Goal: Information Seeking & Learning: Learn about a topic

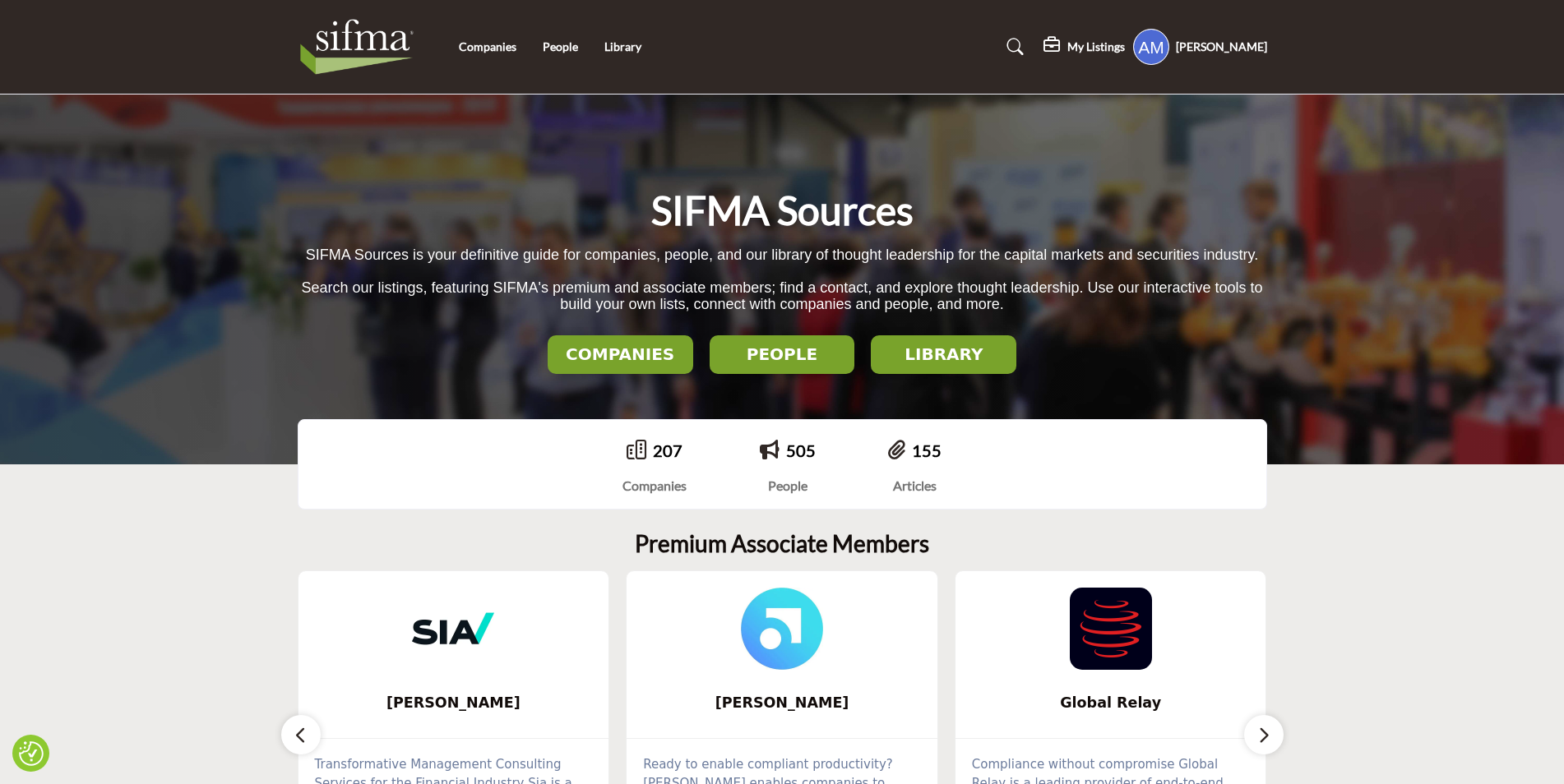
click at [490, 55] on li "Companies" at bounding box center [488, 47] width 58 height 18
click at [492, 48] on link "Companies" at bounding box center [488, 46] width 58 height 14
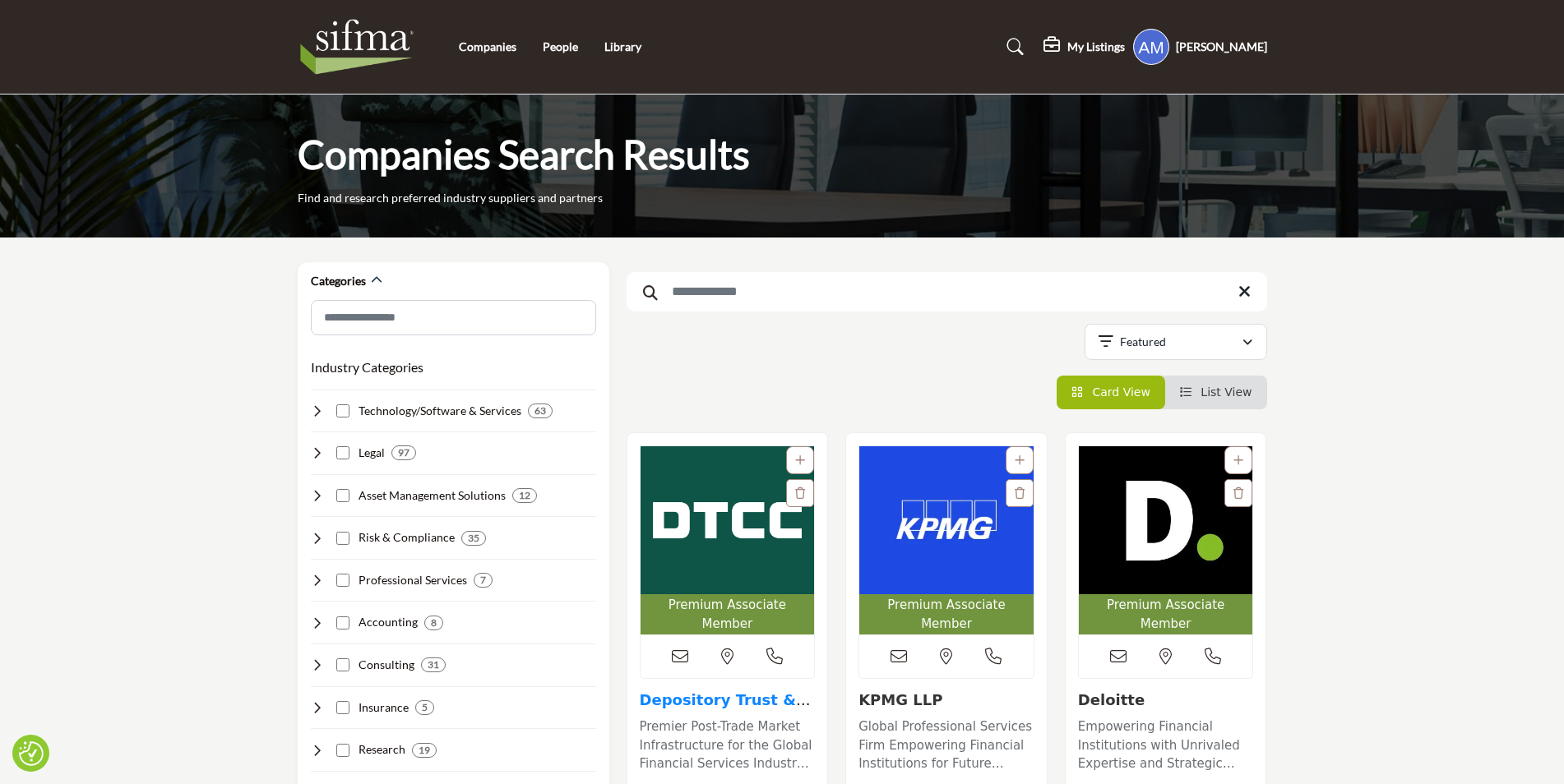
click at [741, 691] on link "Depository Trust & C..." at bounding box center [725, 709] width 171 height 36
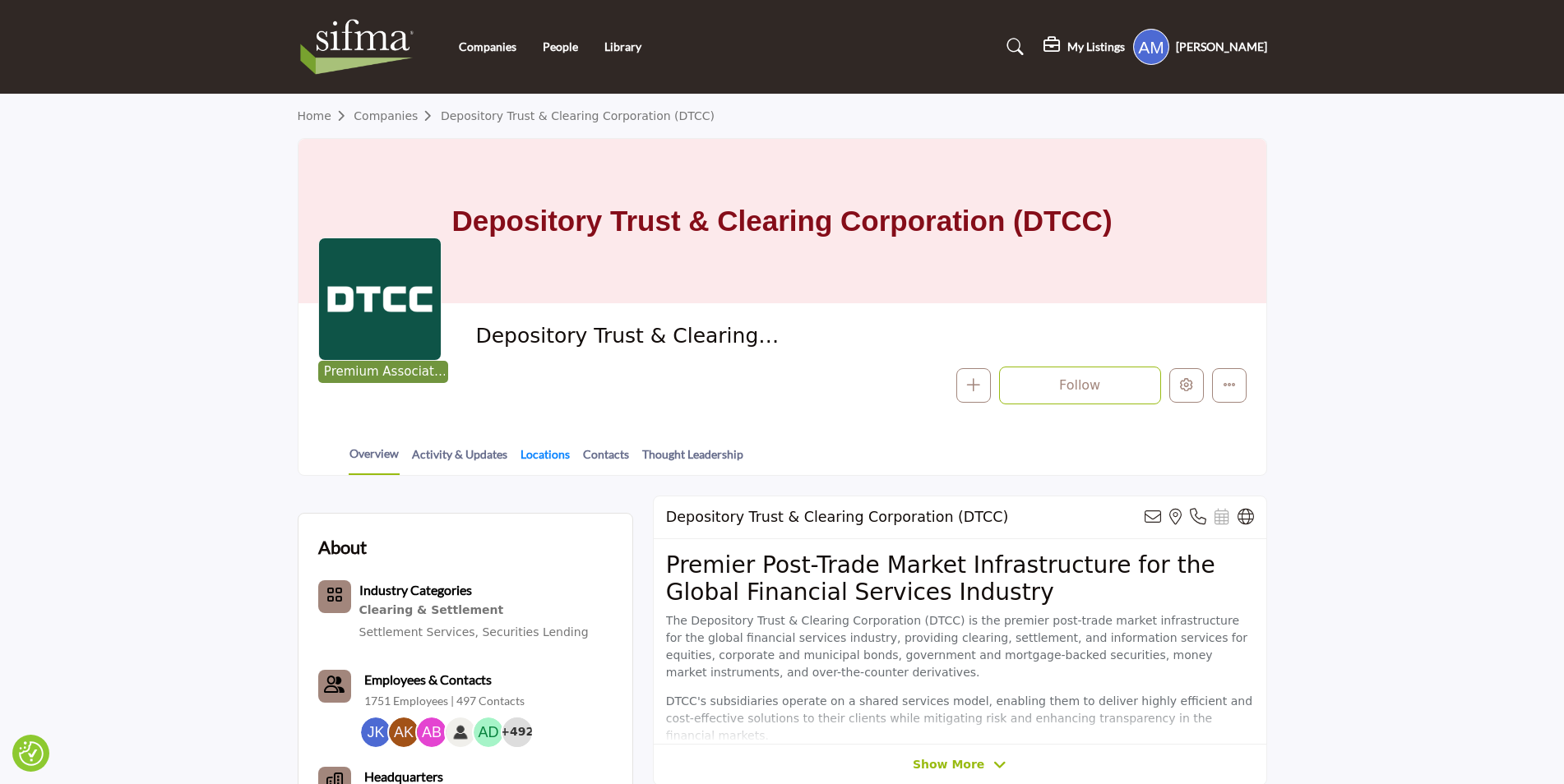
click at [558, 459] on link "Locations" at bounding box center [545, 460] width 51 height 28
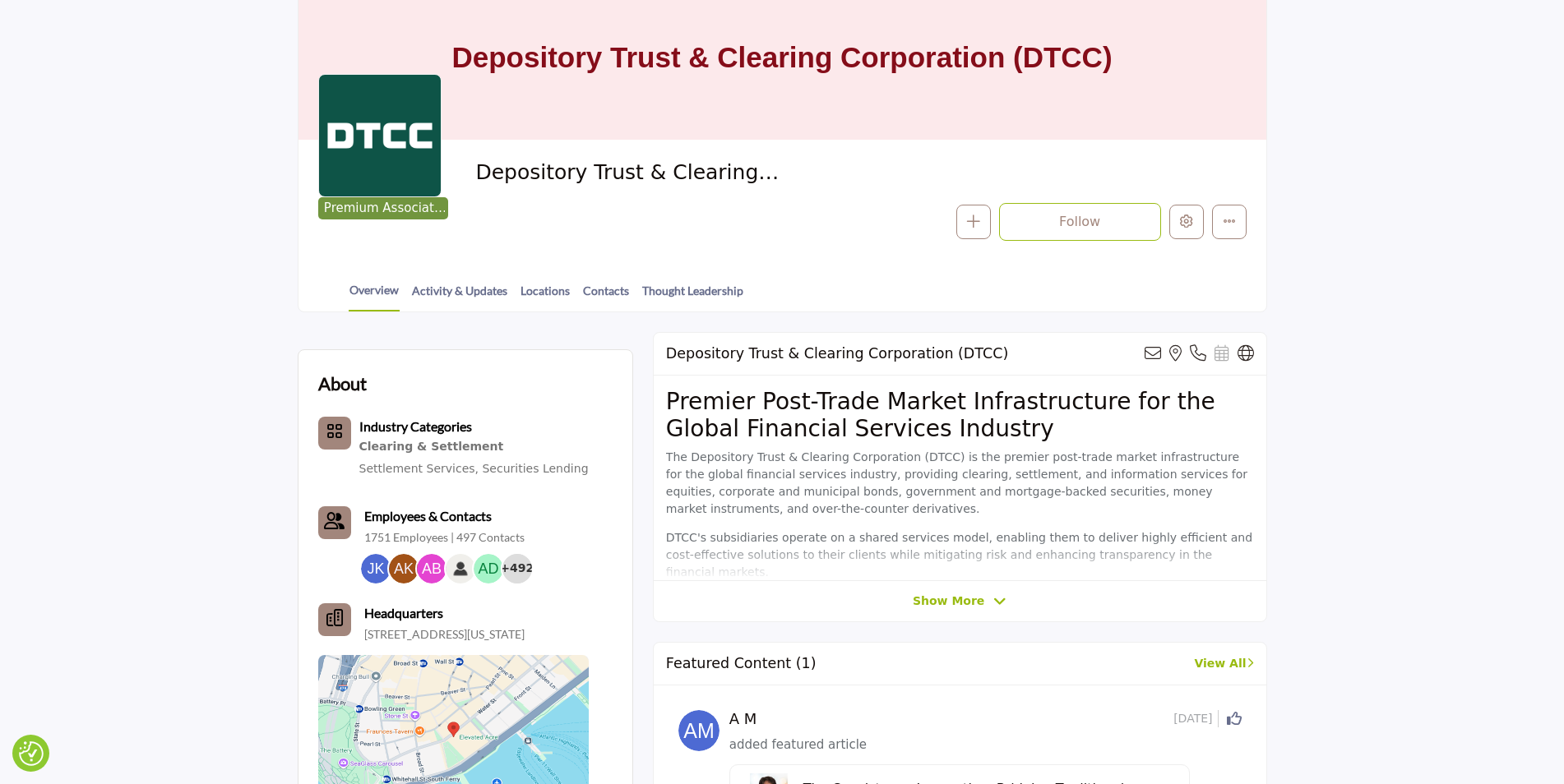
scroll to position [165, 0]
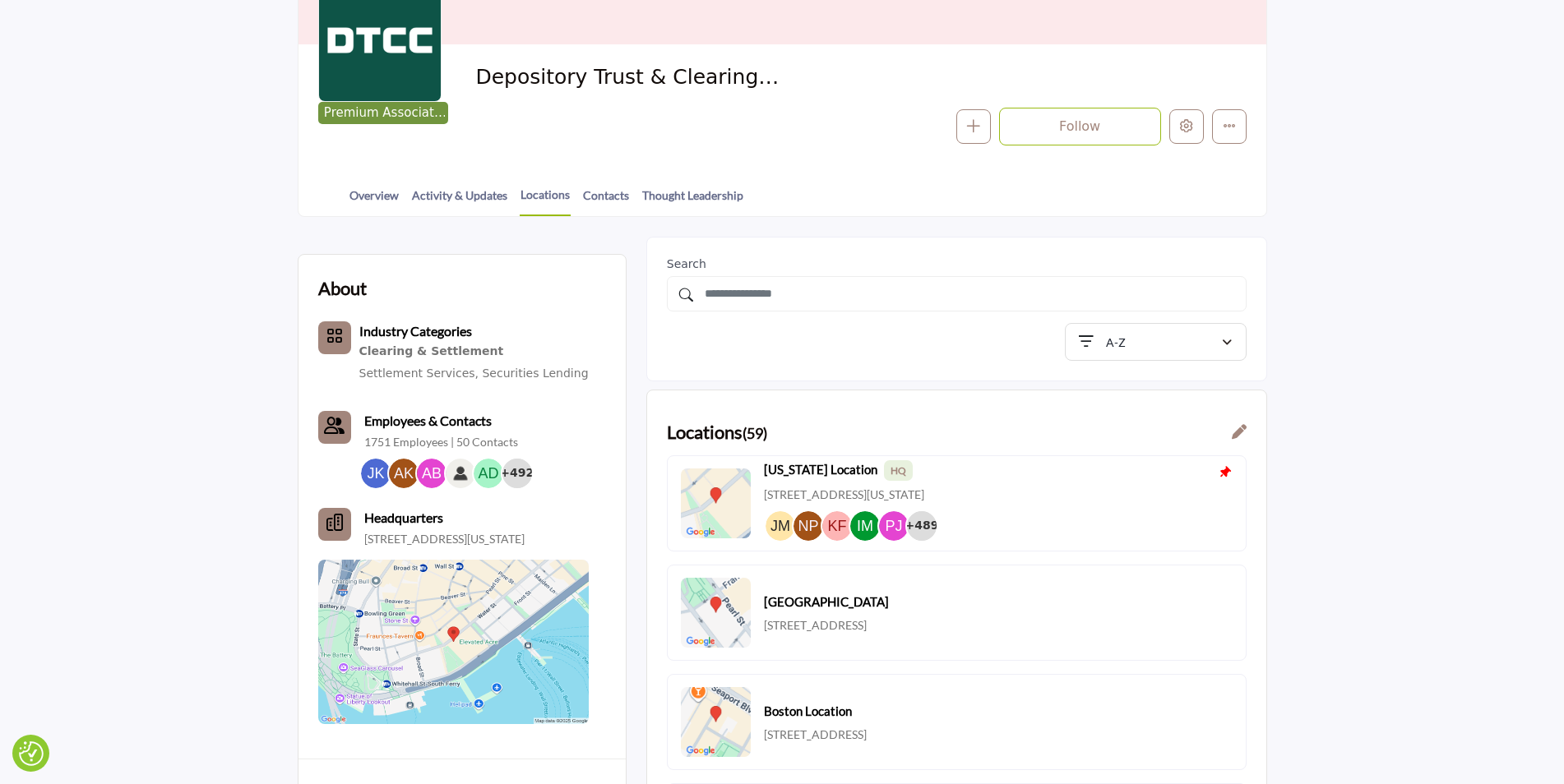
scroll to position [165, 0]
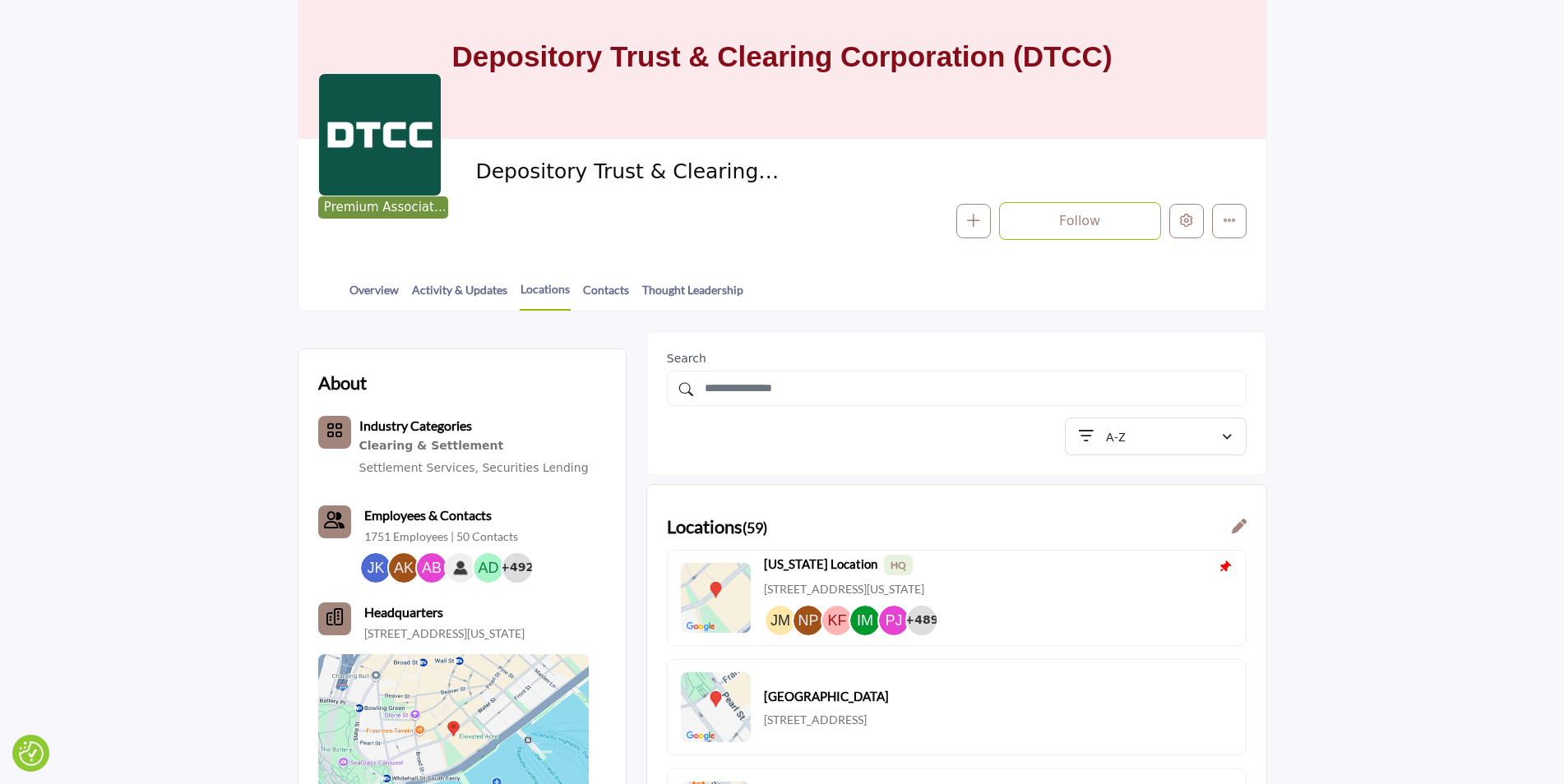
click at [1238, 519] on icon at bounding box center [1239, 526] width 15 height 15
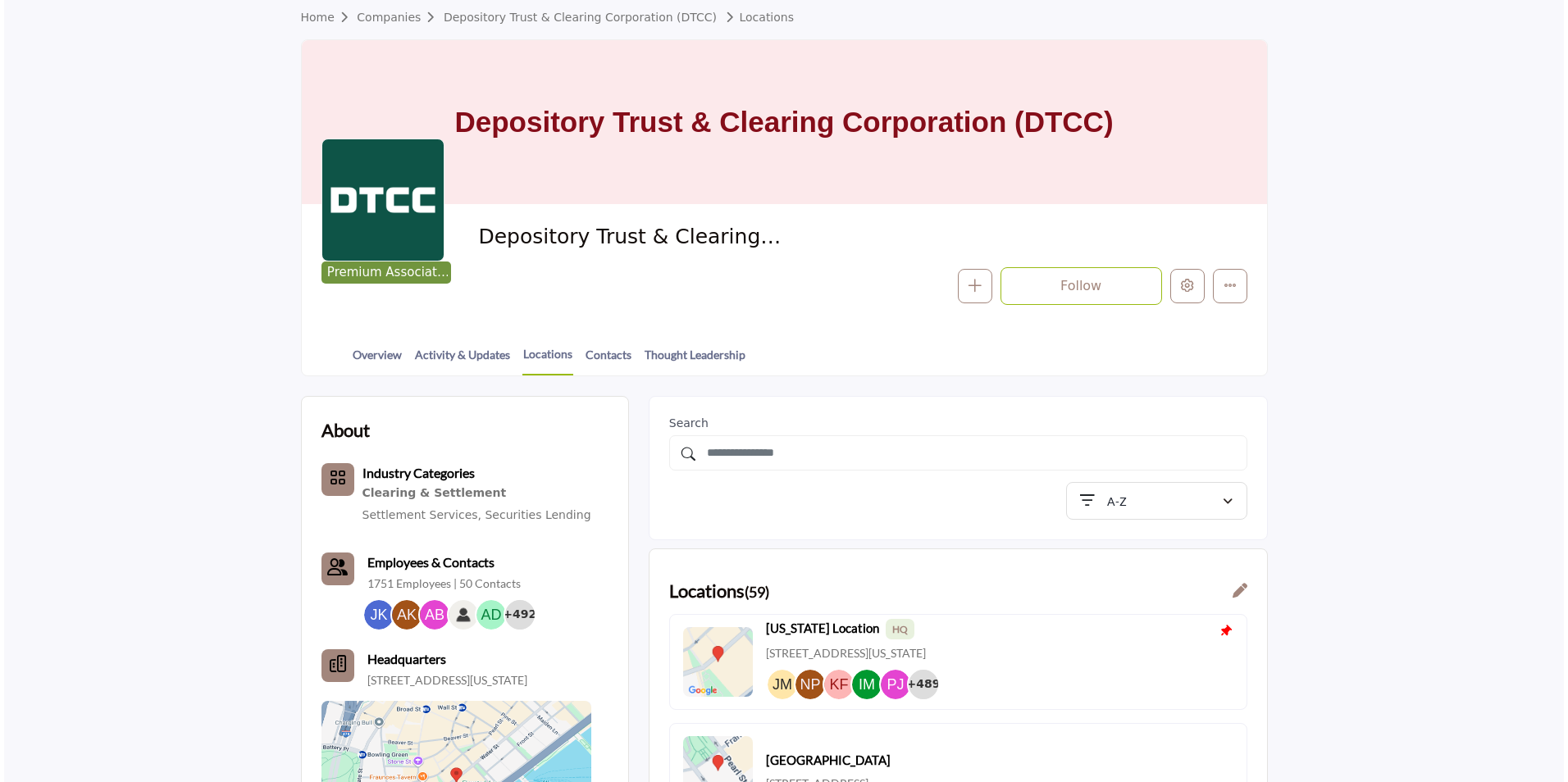
scroll to position [99, 0]
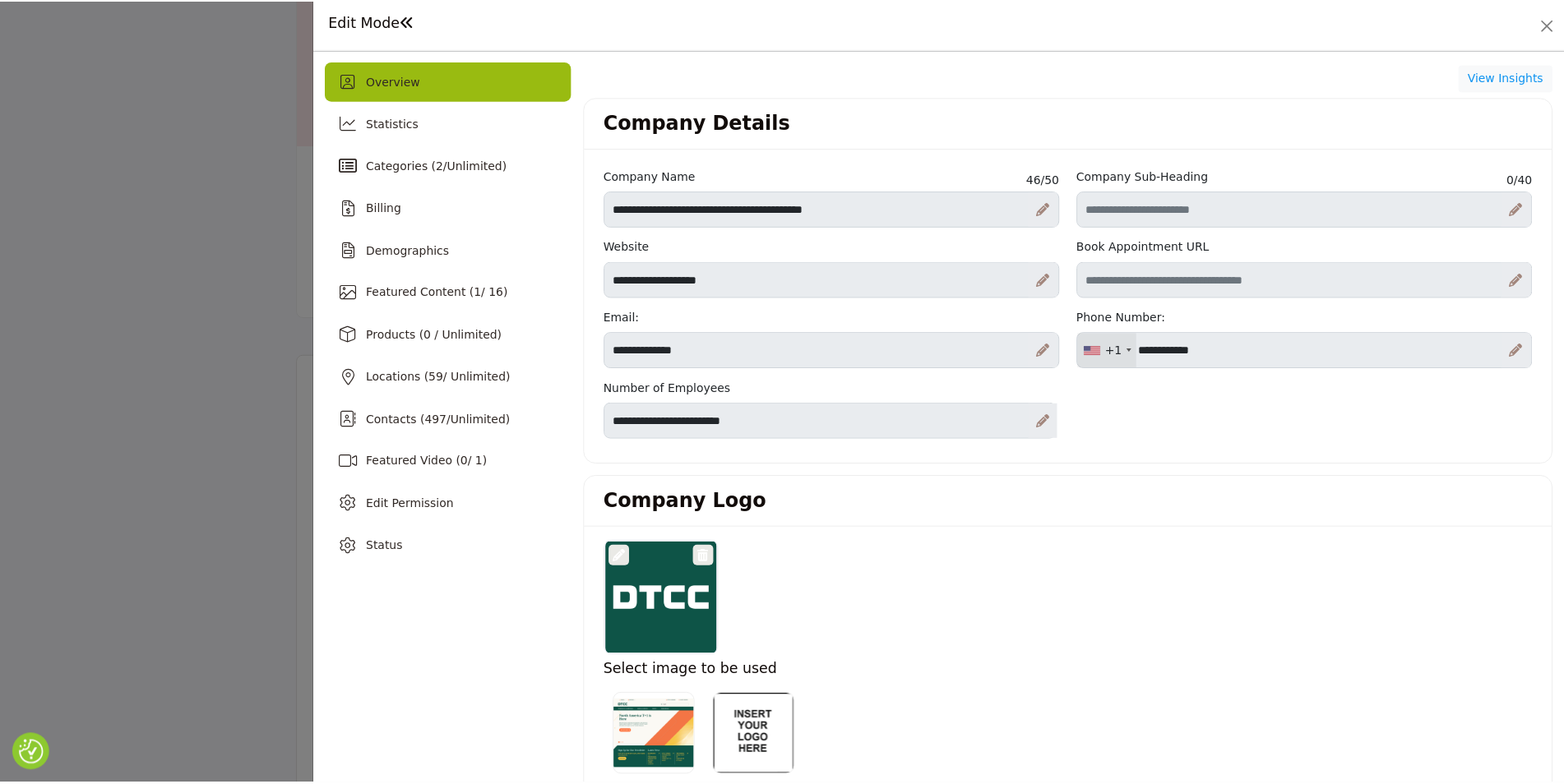
scroll to position [165, 0]
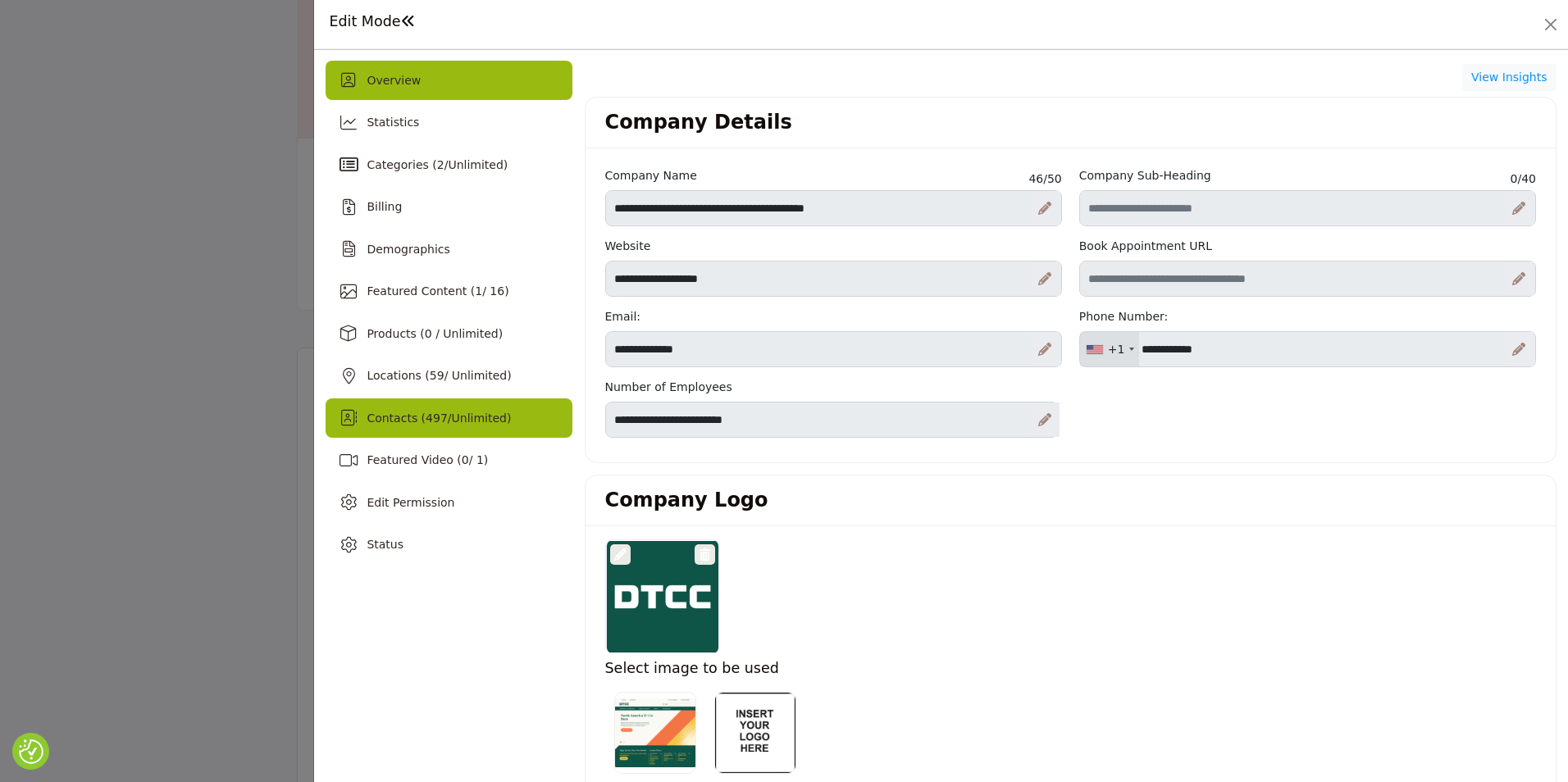
click at [435, 415] on span "497" at bounding box center [437, 418] width 22 height 13
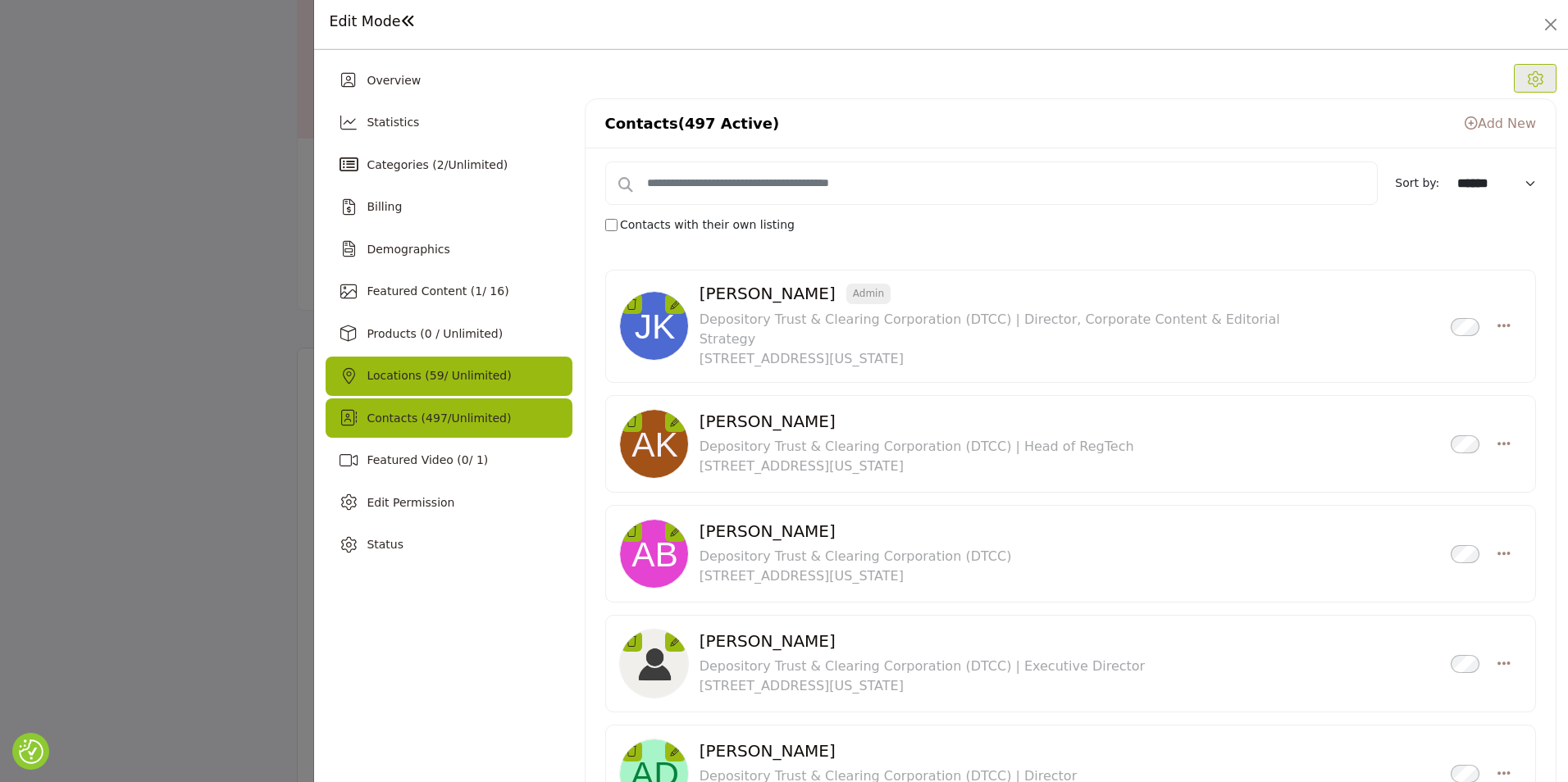
click at [437, 375] on span "Locations ( 59 / Unlimited)" at bounding box center [438, 375] width 145 height 13
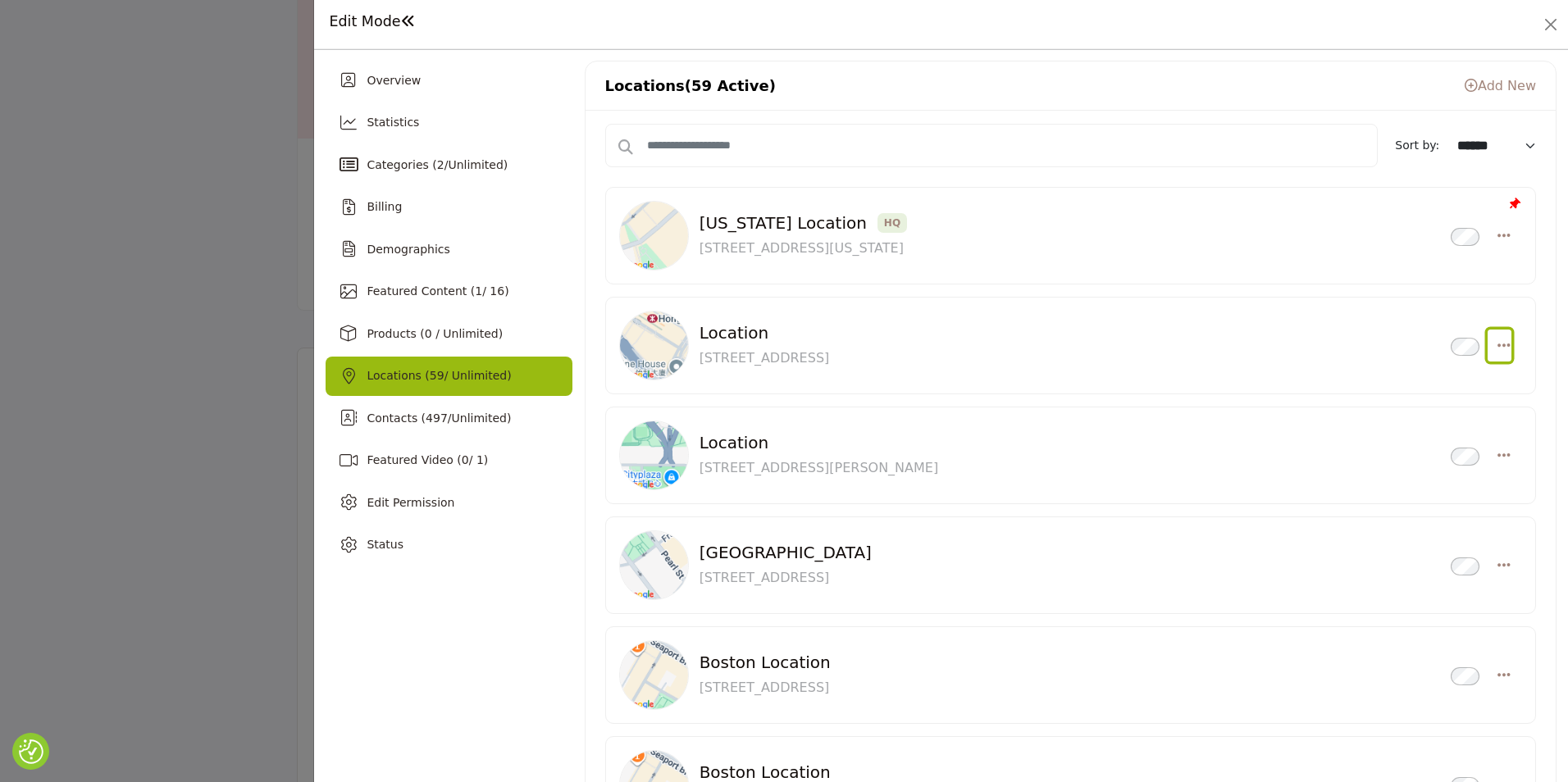
click at [1487, 349] on button "button" at bounding box center [1499, 345] width 24 height 33
click at [1557, 31] on button "Close" at bounding box center [1550, 25] width 23 height 23
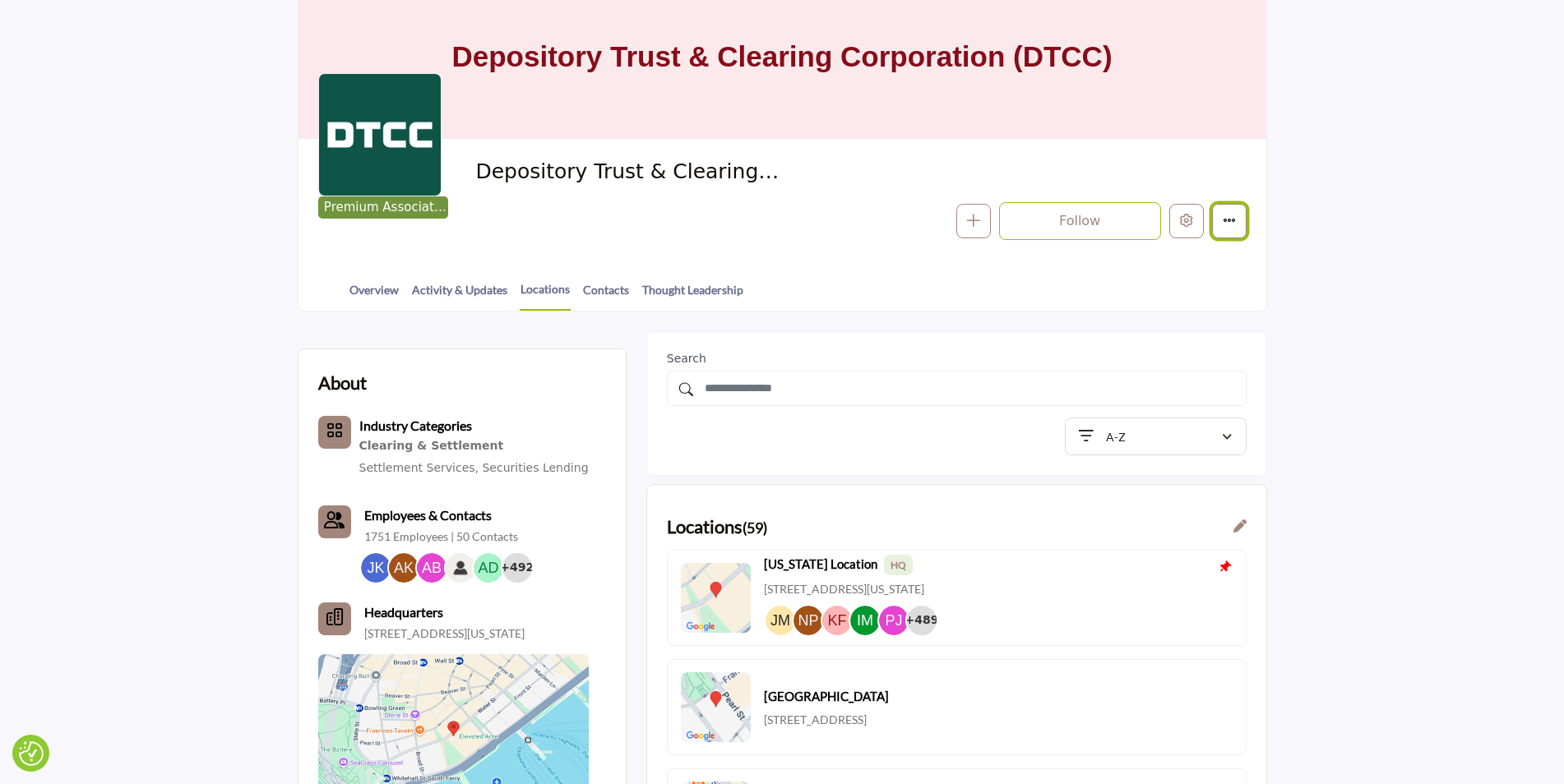
click at [1216, 232] on button "Featured" at bounding box center [1229, 221] width 35 height 35
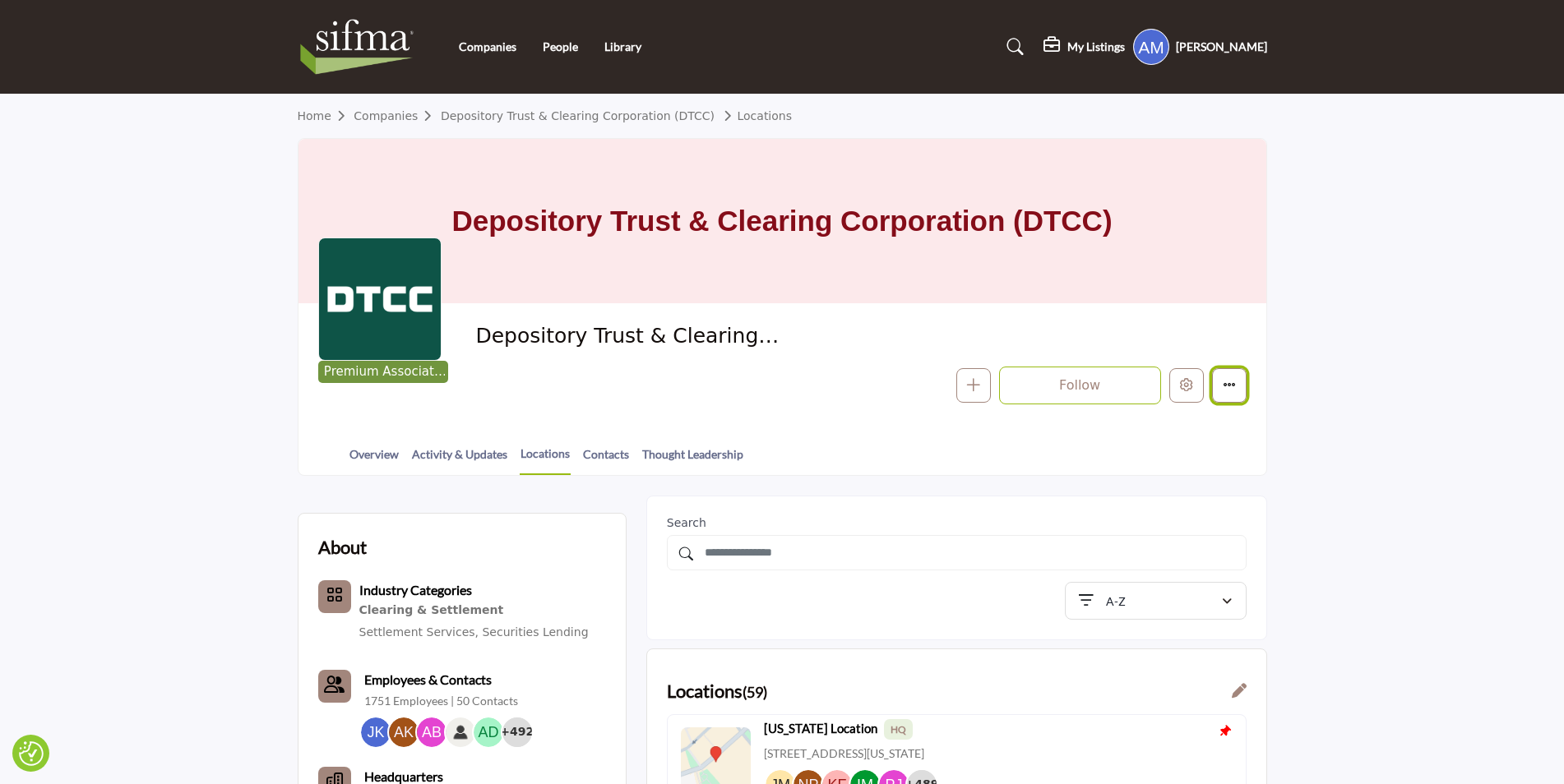
click at [1236, 376] on button "Featured" at bounding box center [1229, 385] width 35 height 35
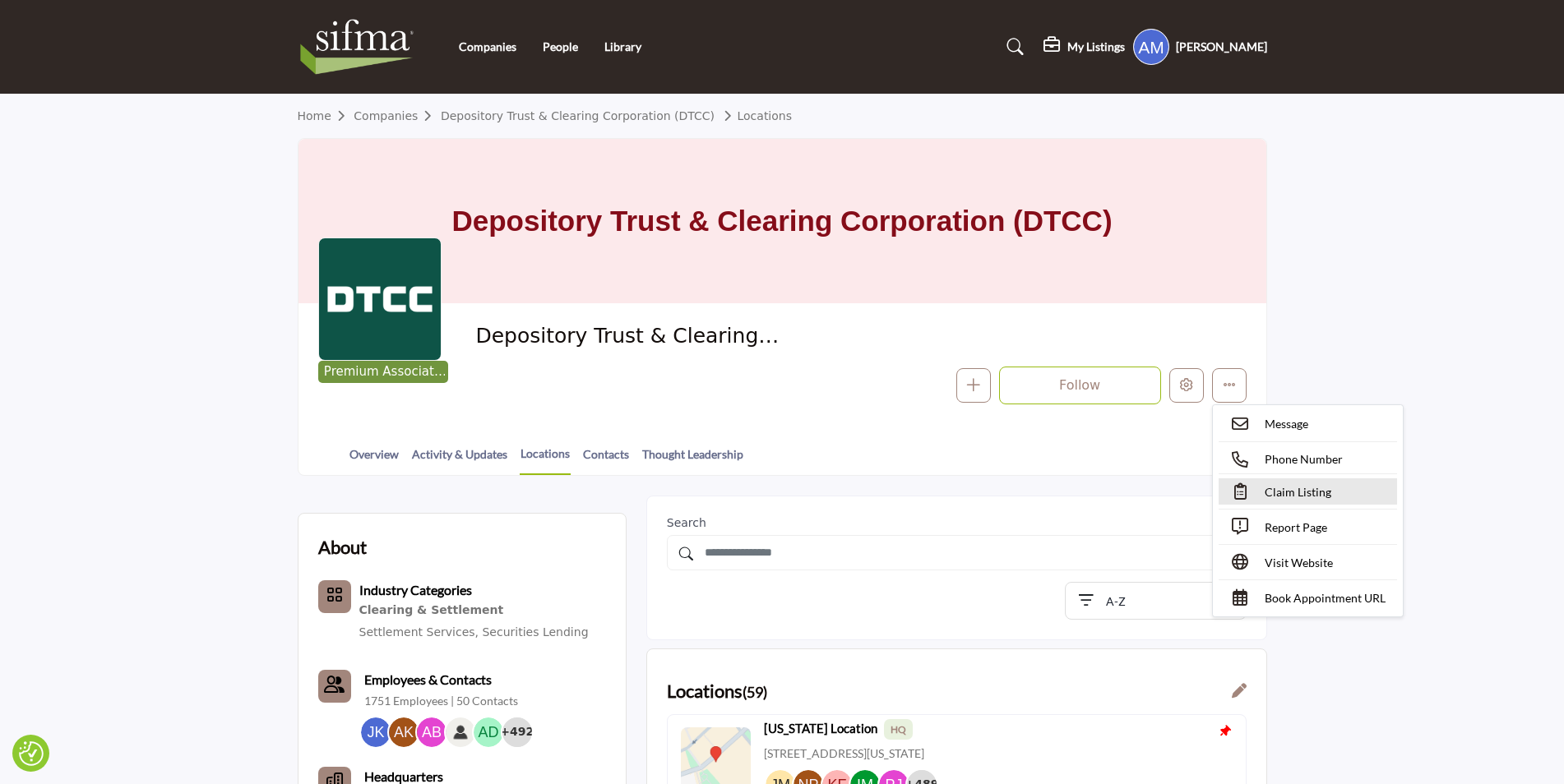
click at [1292, 481] on link "Claim Listing" at bounding box center [1308, 492] width 178 height 27
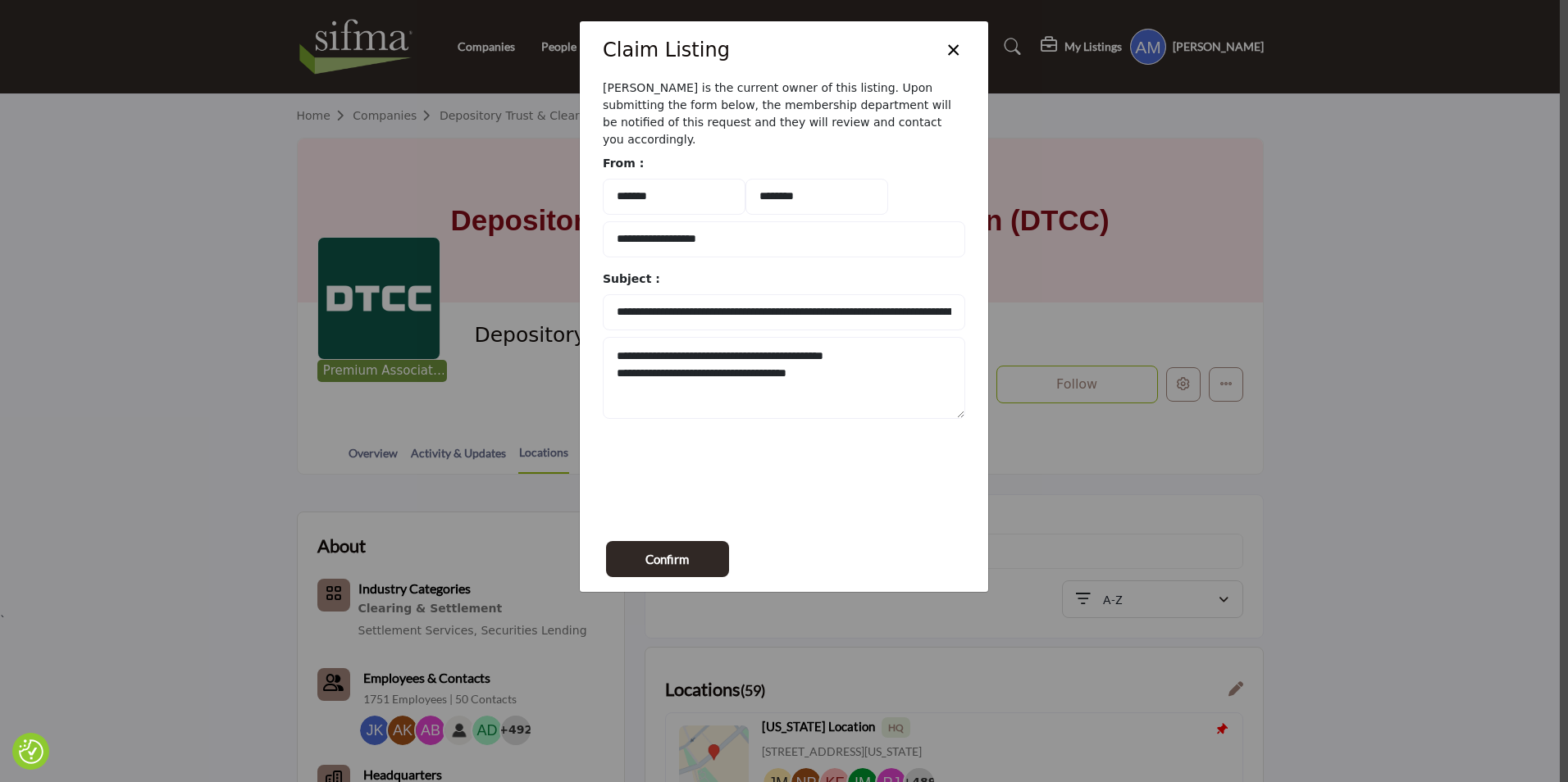
click at [950, 47] on button "×" at bounding box center [953, 48] width 24 height 31
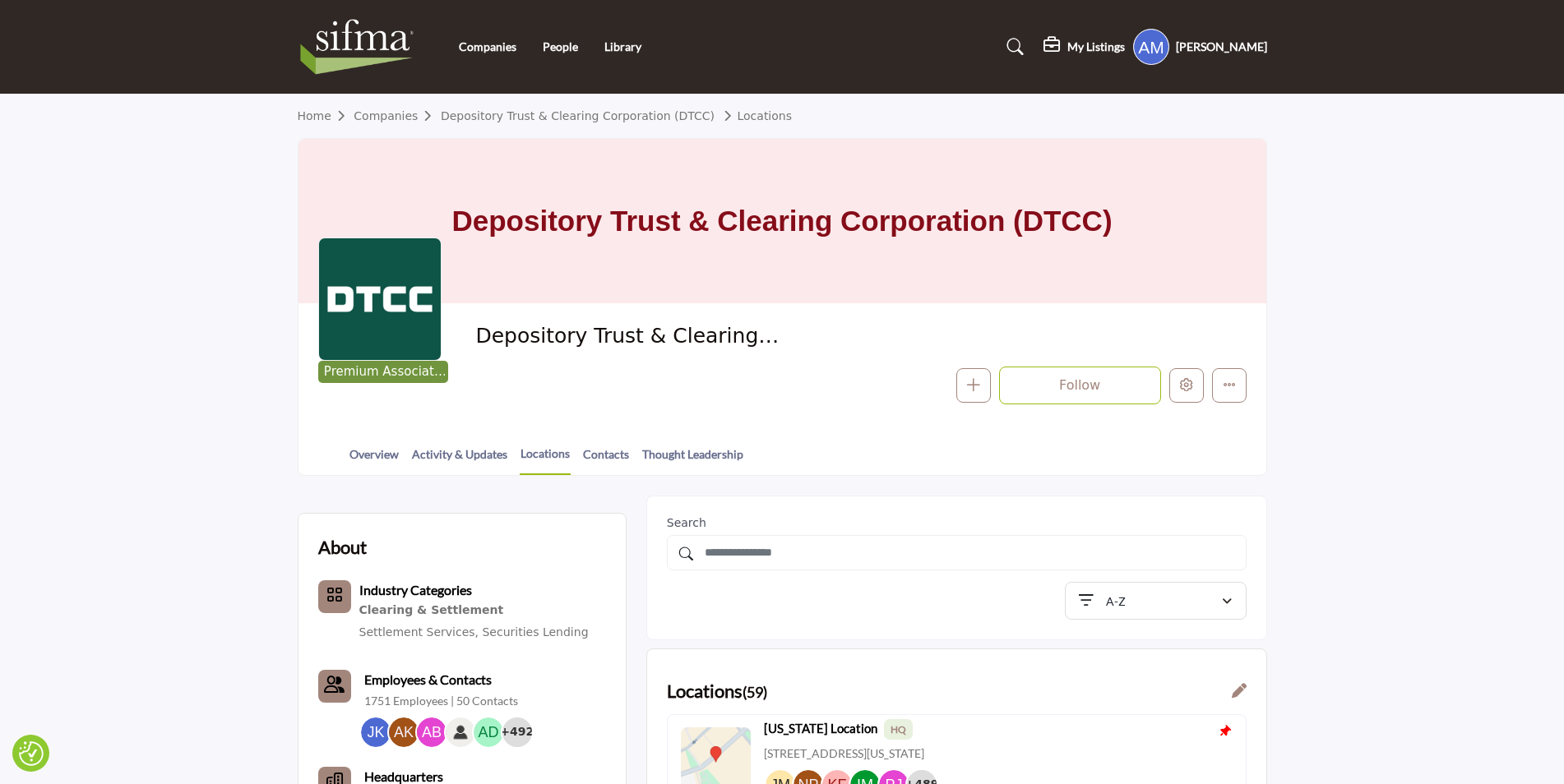
click at [400, 38] on img at bounding box center [361, 47] width 127 height 66
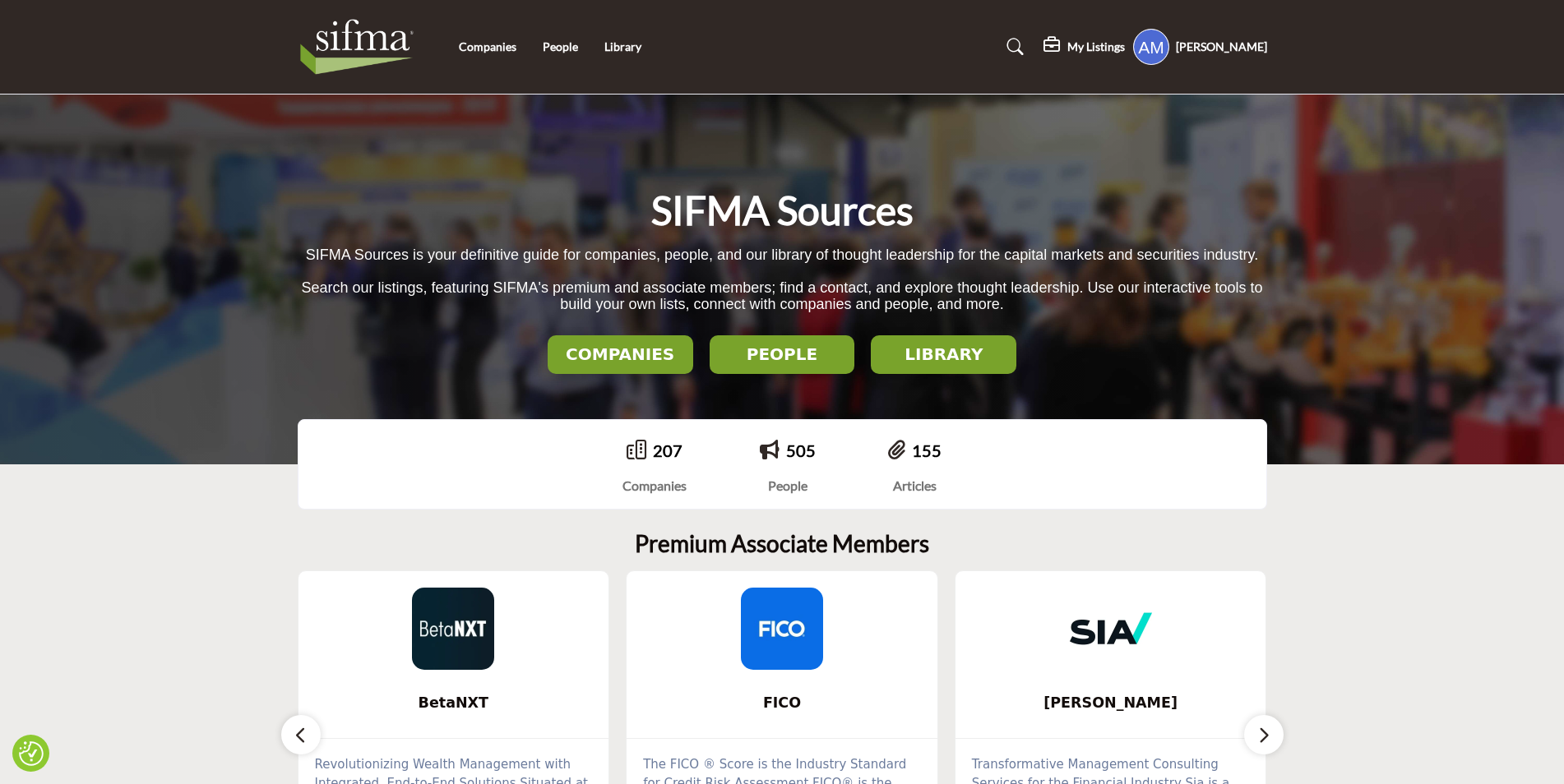
click at [669, 365] on button "COMPANIES" at bounding box center [620, 354] width 146 height 38
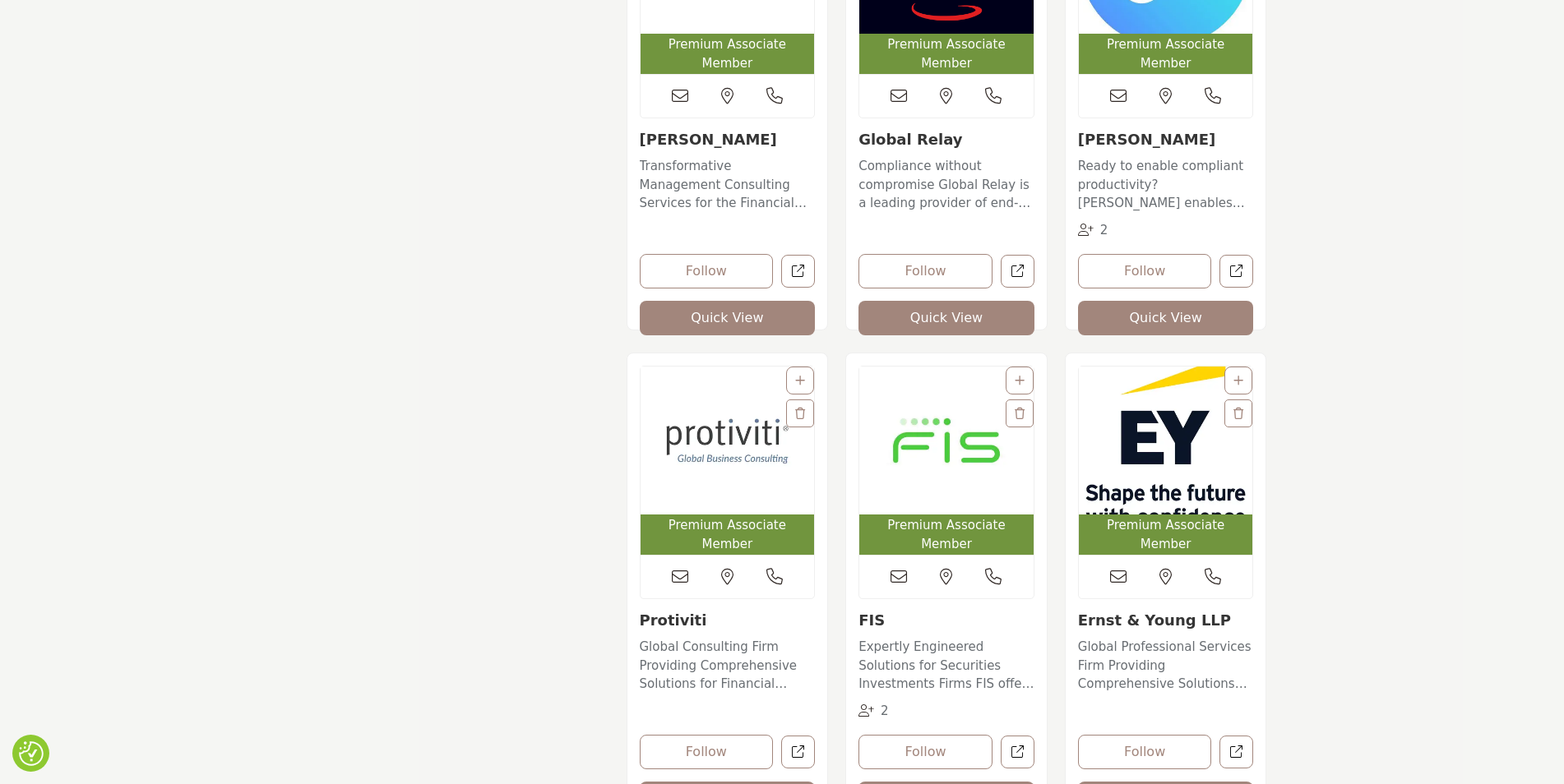
scroll to position [1562, 0]
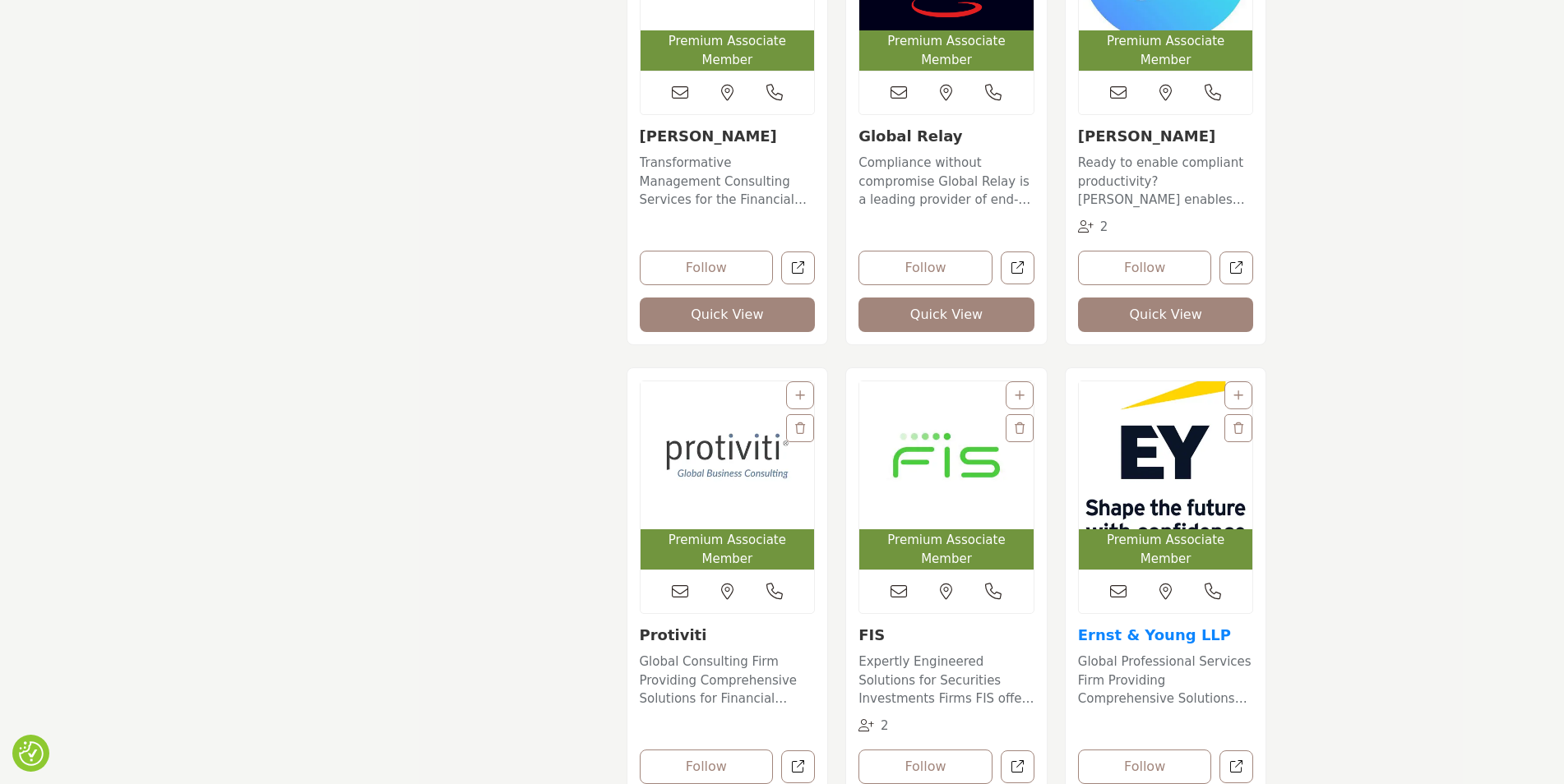
click at [1106, 626] on link "Ernst & Young LLP" at bounding box center [1155, 634] width 153 height 17
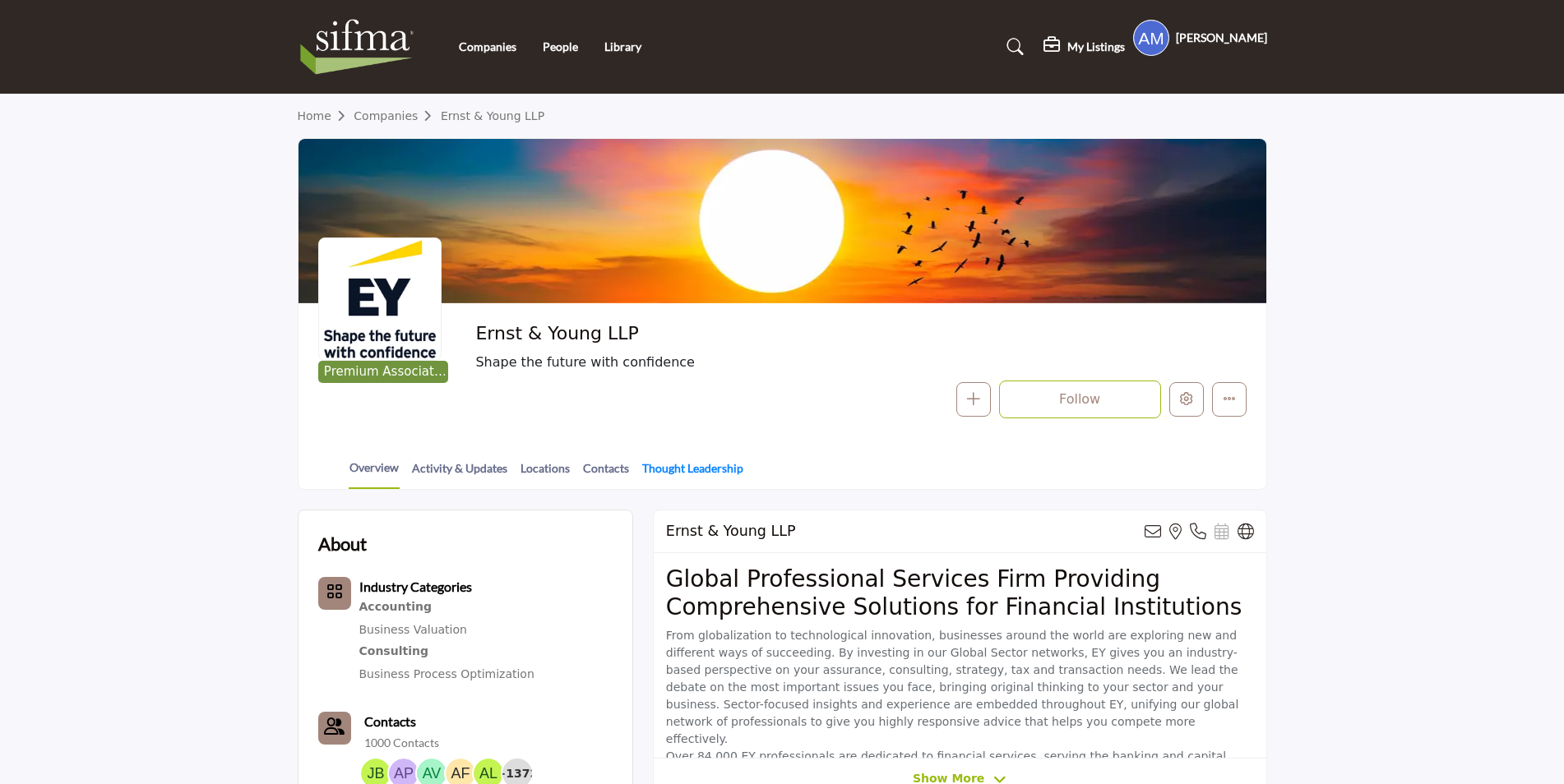
click at [676, 463] on link "Thought Leadership" at bounding box center [693, 473] width 102 height 28
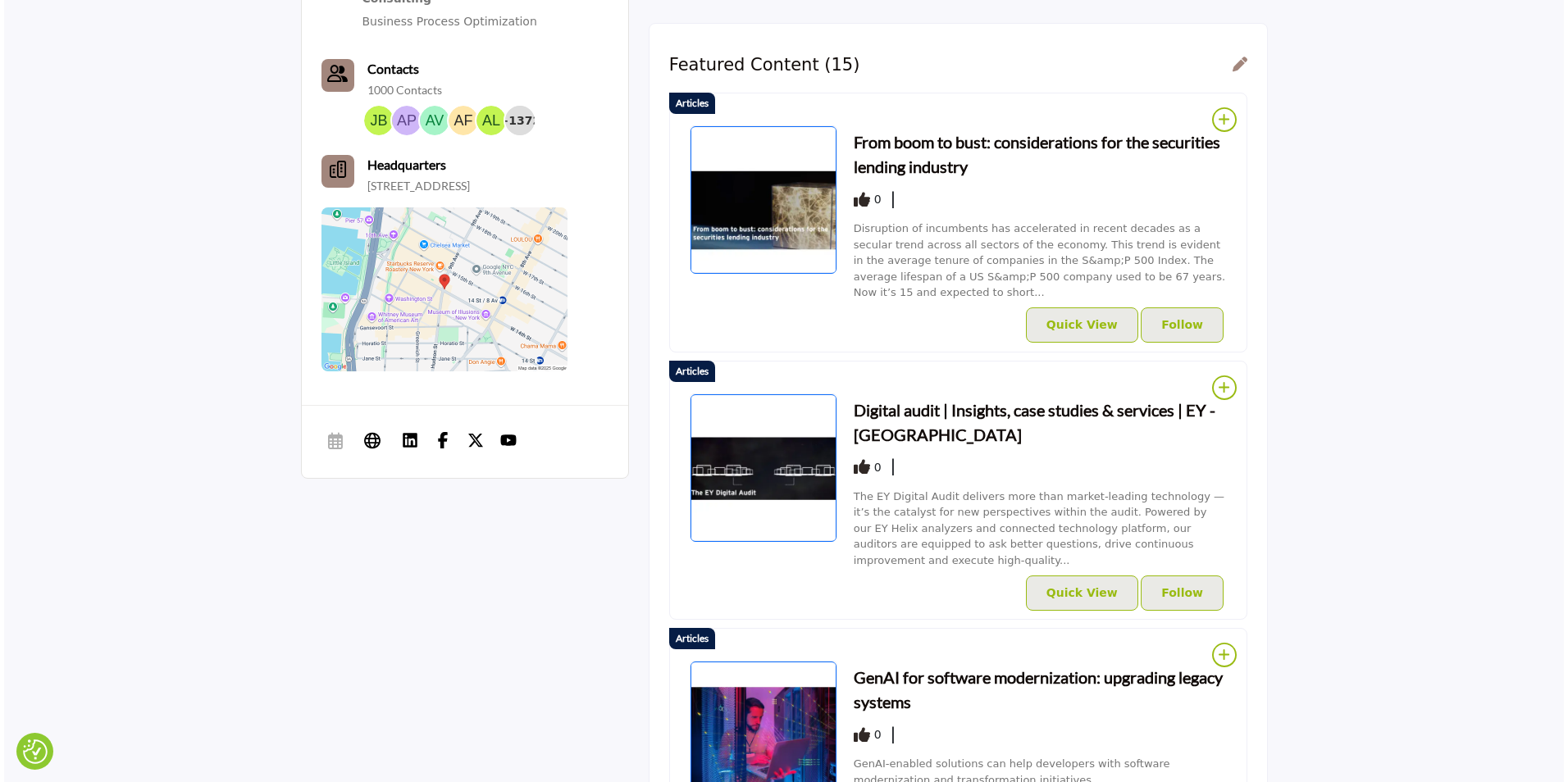
scroll to position [656, 0]
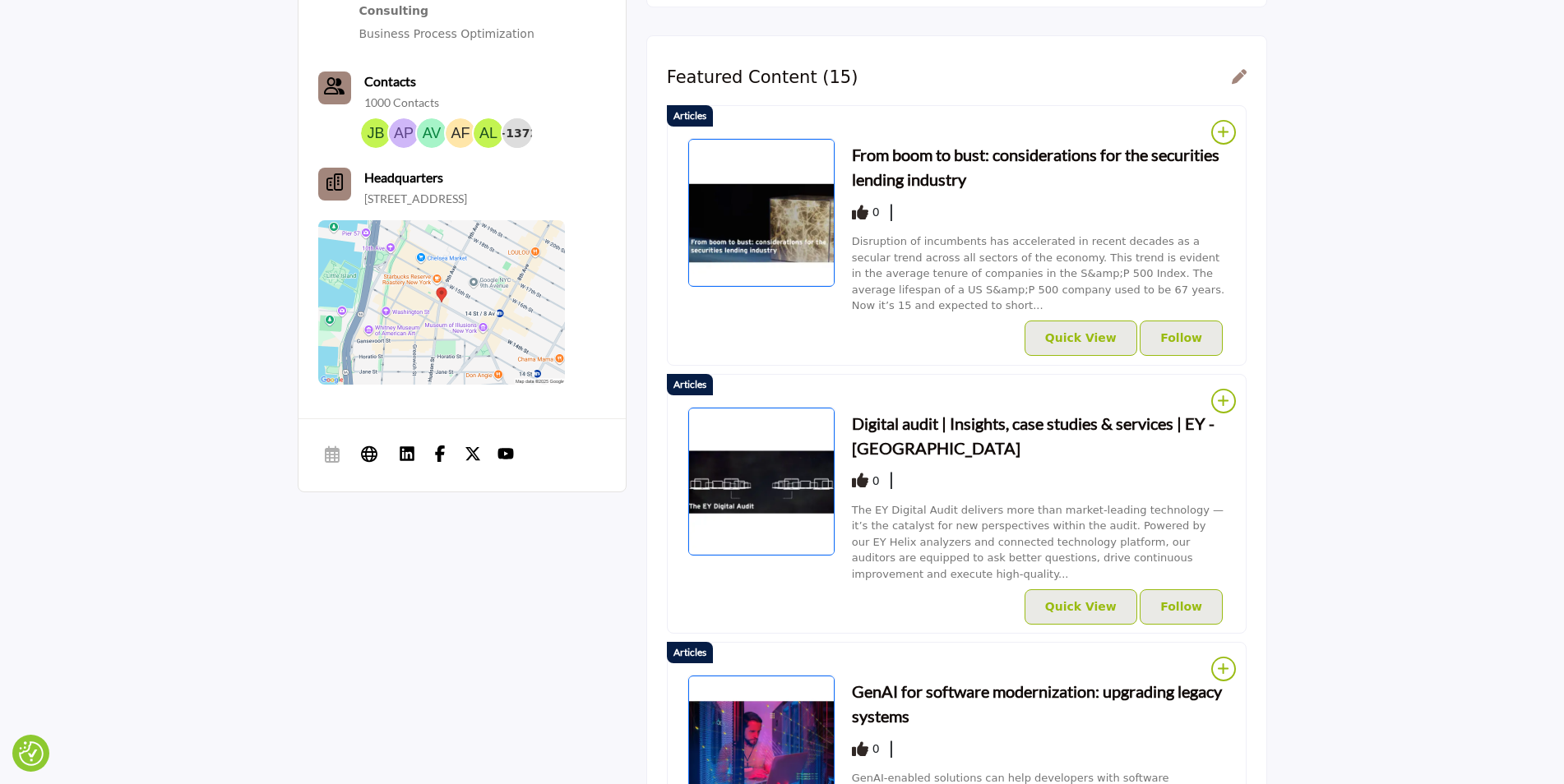
click at [1238, 83] on icon at bounding box center [1239, 77] width 15 height 15
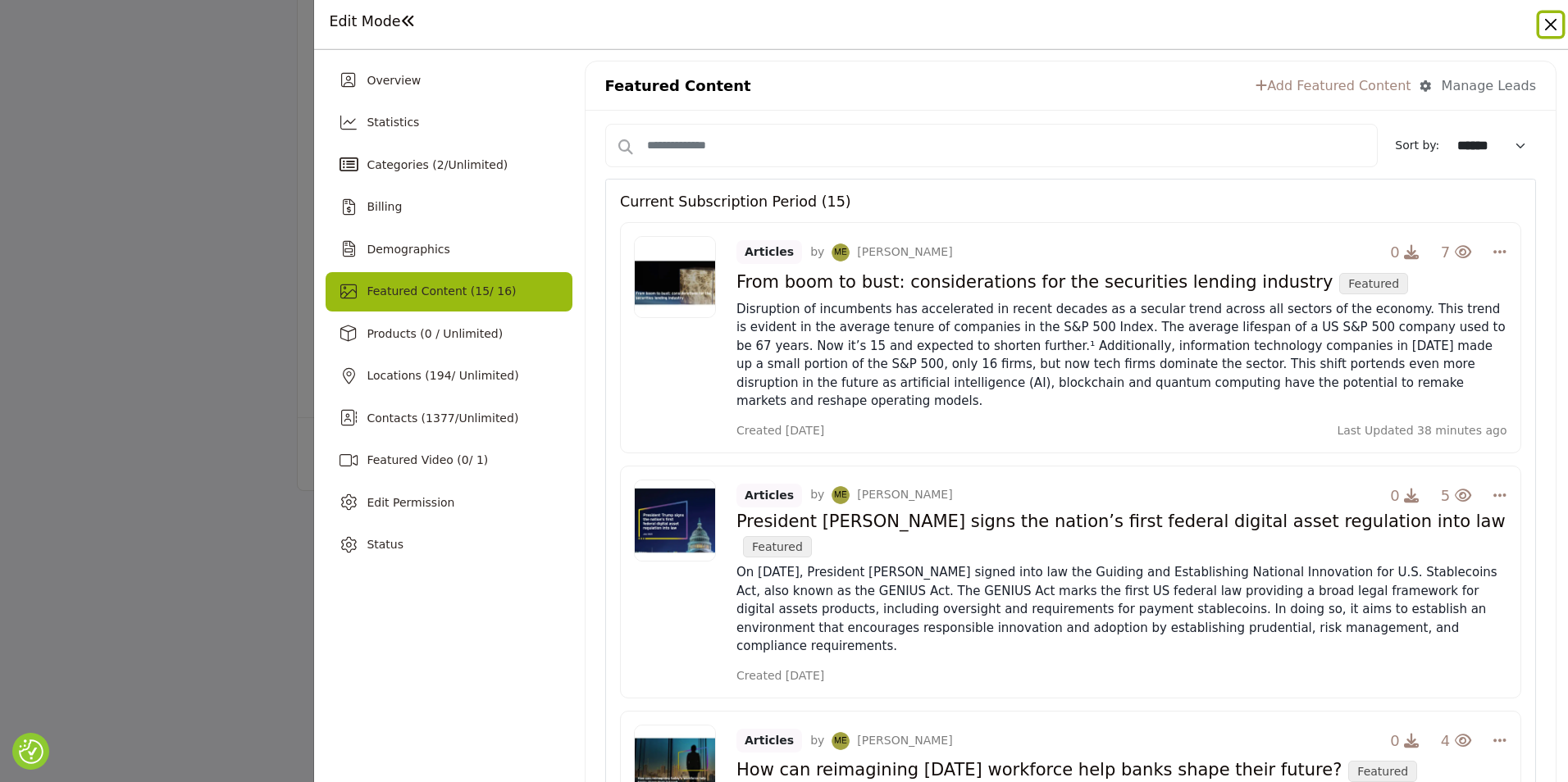
click at [1543, 27] on button "Close" at bounding box center [1550, 25] width 23 height 23
